Goal: Navigation & Orientation: Find specific page/section

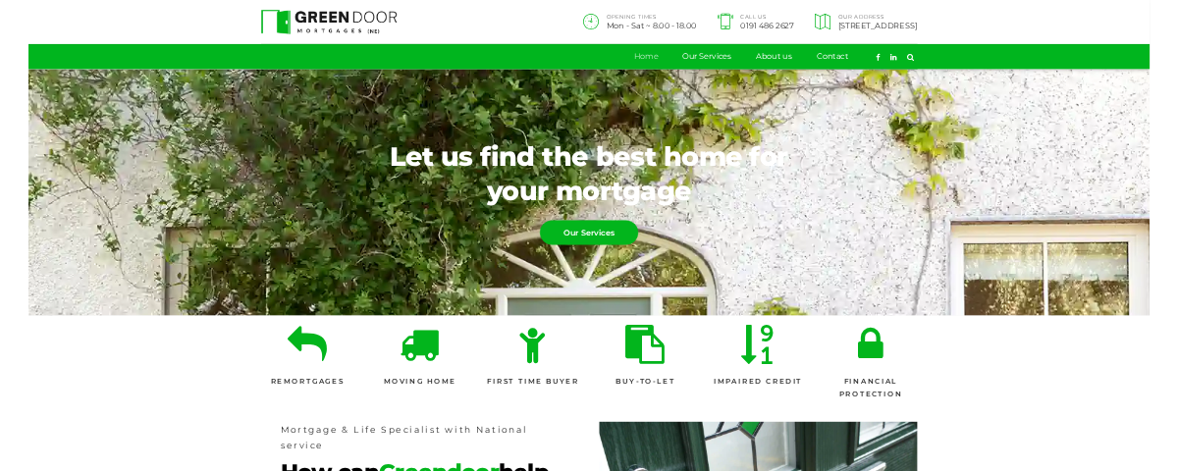
scroll to position [68, 0]
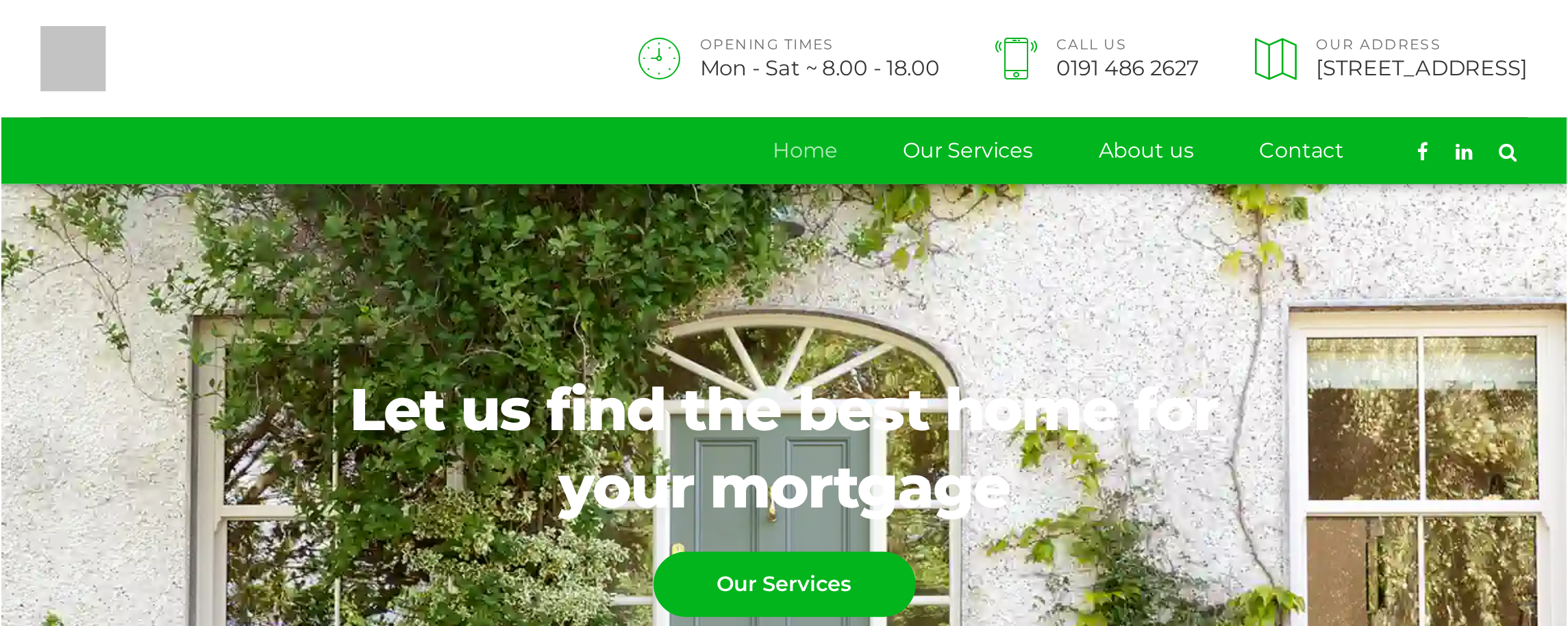
scroll to position [47, 0]
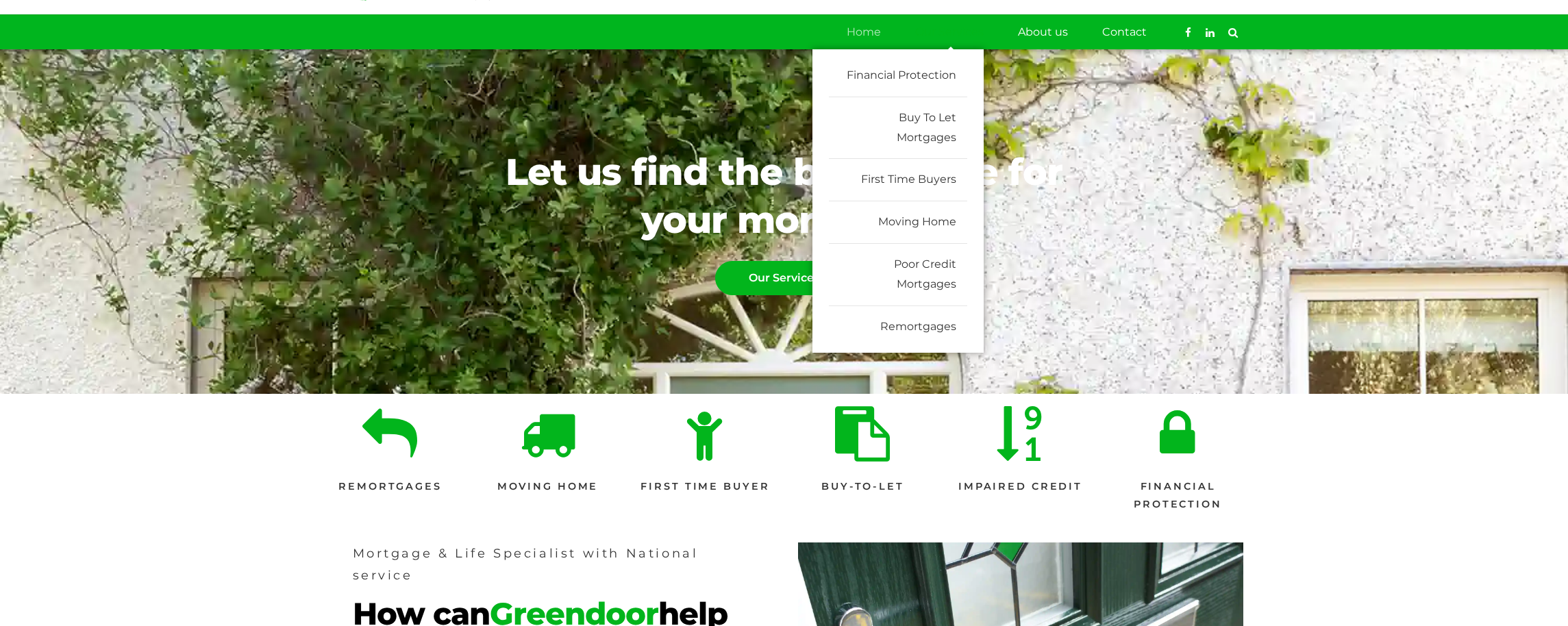
click at [821, 30] on link "Our Services" at bounding box center [949, 32] width 68 height 34
